Goal: Answer question/provide support

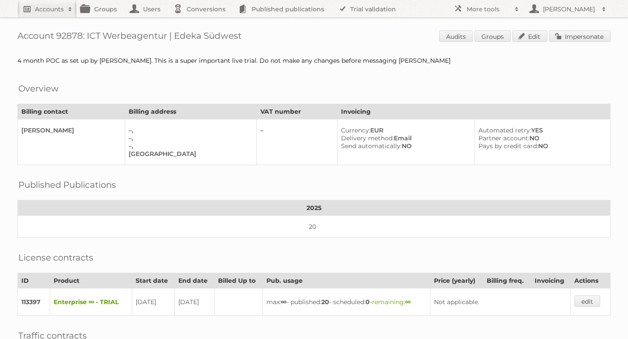
click at [56, 10] on h2 "Accounts" at bounding box center [49, 9] width 29 height 9
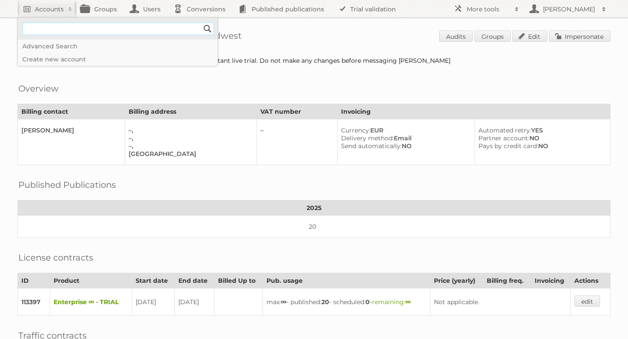
type input"] "drogerie markt"
click at [207, 30] on input "Search" at bounding box center [207, 28] width 13 height 13
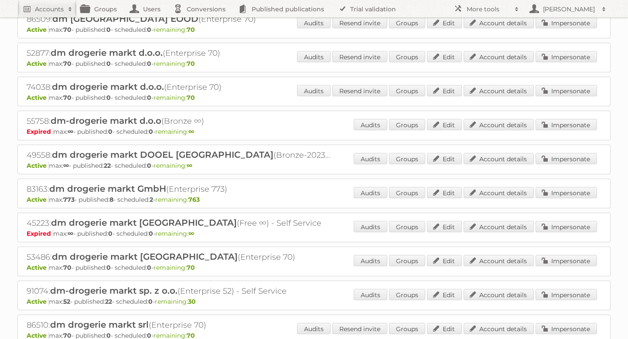
scroll to position [79, 0]
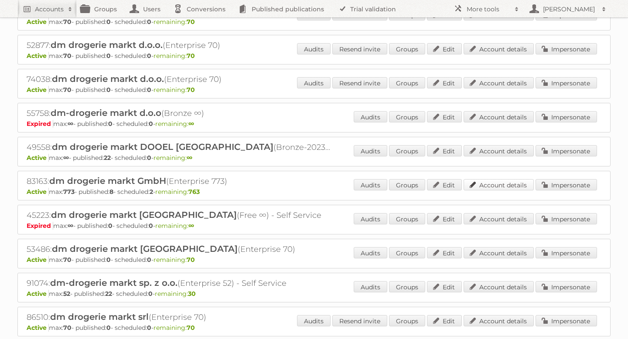
click at [502, 181] on link "Account details" at bounding box center [499, 184] width 70 height 11
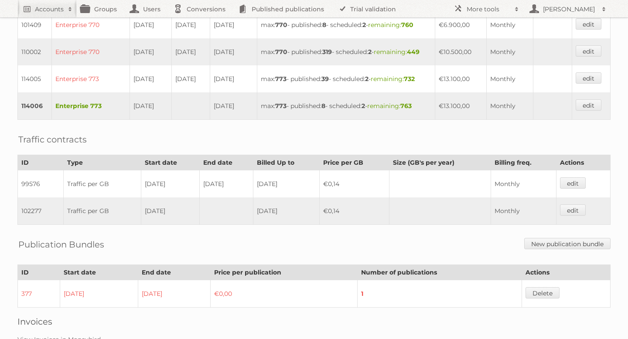
scroll to position [395, 0]
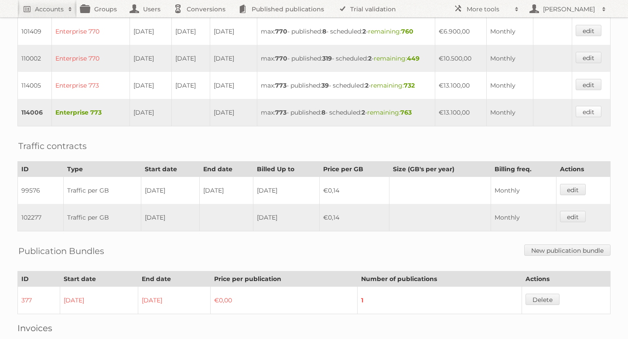
click at [589, 117] on link "edit" at bounding box center [589, 111] width 26 height 11
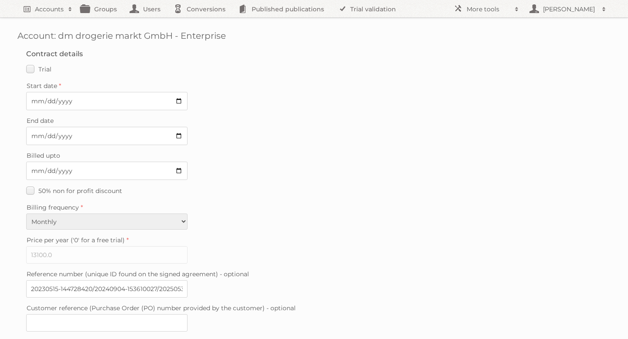
scroll to position [218, 0]
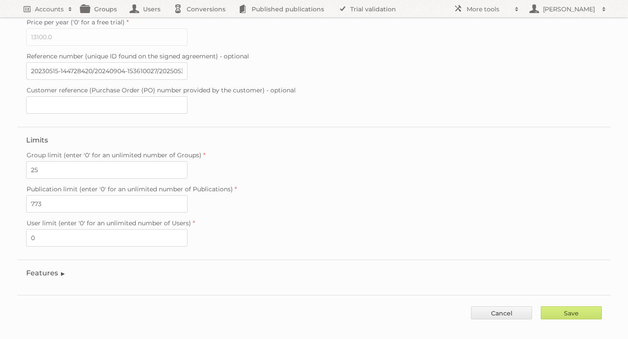
click at [45, 269] on legend "Features" at bounding box center [46, 273] width 40 height 8
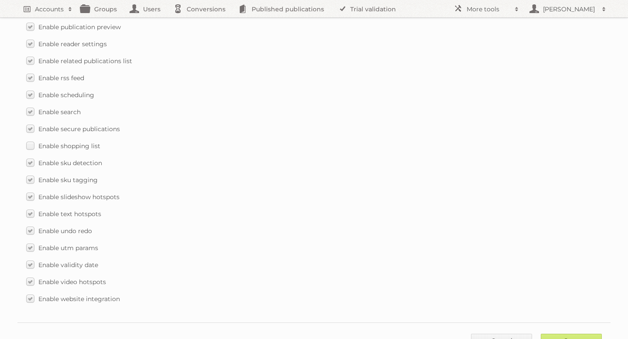
scroll to position [1256, 0]
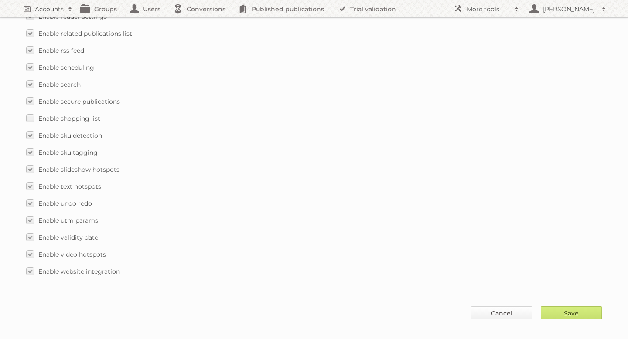
click at [526, 307] on link "Cancel" at bounding box center [501, 313] width 61 height 13
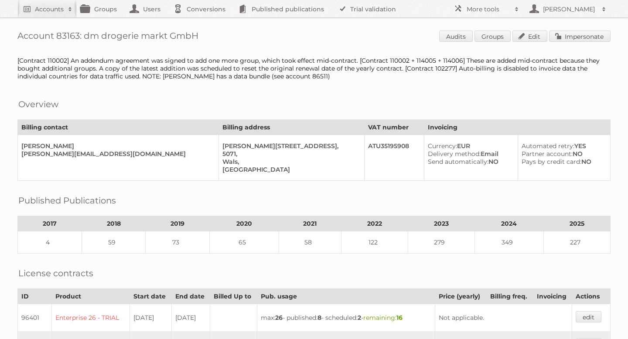
click at [583, 32] on link "Impersonate" at bounding box center [580, 36] width 62 height 11
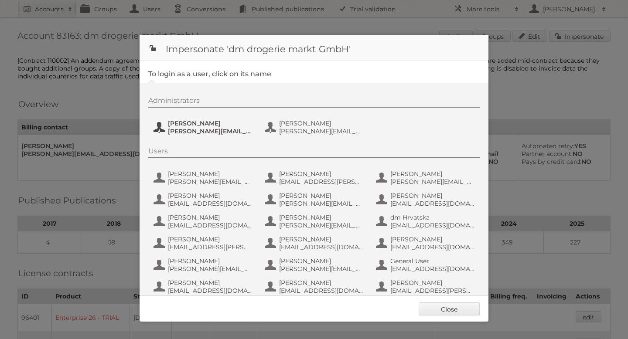
click at [213, 130] on span "[PERSON_NAME][EMAIL_ADDRESS][PERSON_NAME][DOMAIN_NAME]" at bounding box center [210, 131] width 85 height 8
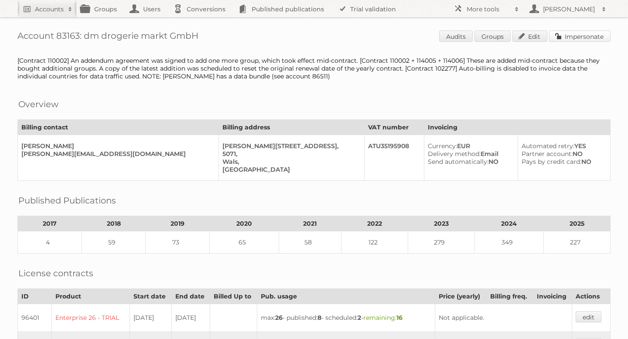
click at [565, 33] on link "Impersonate" at bounding box center [580, 36] width 62 height 11
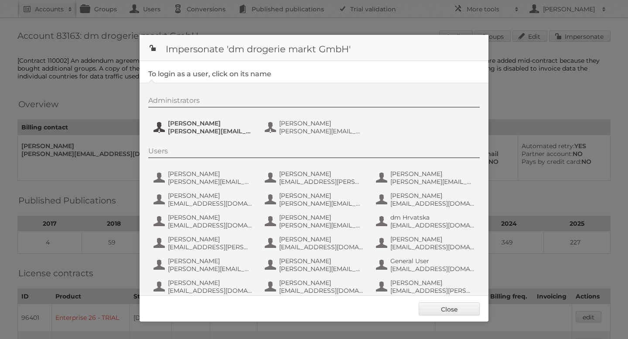
click at [209, 132] on span "[PERSON_NAME][EMAIL_ADDRESS][PERSON_NAME][DOMAIN_NAME]" at bounding box center [210, 131] width 85 height 8
